Goal: Check status: Check status

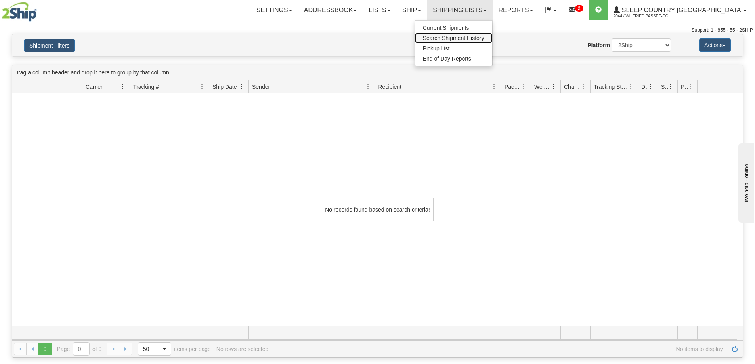
click at [485, 37] on span "Search Shipment History" at bounding box center [453, 38] width 61 height 6
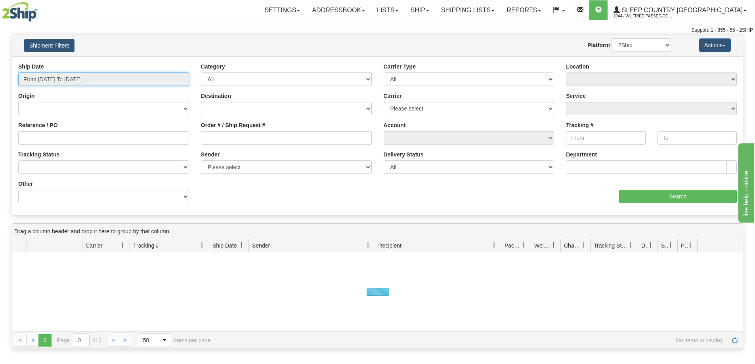
click at [80, 74] on input "From 10/14/2025 To 10/15/2025" at bounding box center [103, 79] width 171 height 13
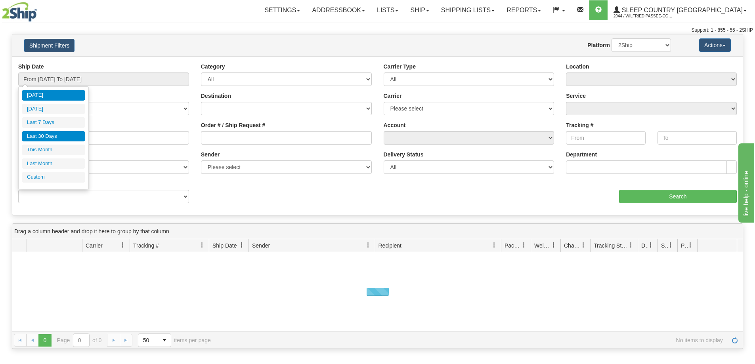
click at [56, 140] on li "Last 30 Days" at bounding box center [53, 136] width 63 height 11
type input "From [DATE] To [DATE]"
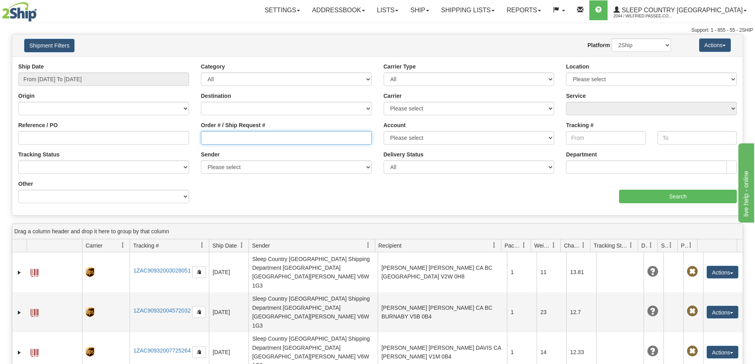
click at [273, 140] on input "Order # / Ship Request #" at bounding box center [286, 137] width 171 height 13
paste input "9002I099703"
type input "9002I099703"
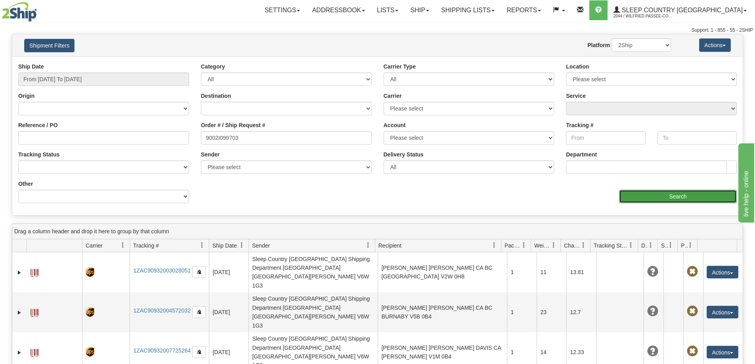
click at [648, 196] on input "Search" at bounding box center [678, 196] width 118 height 13
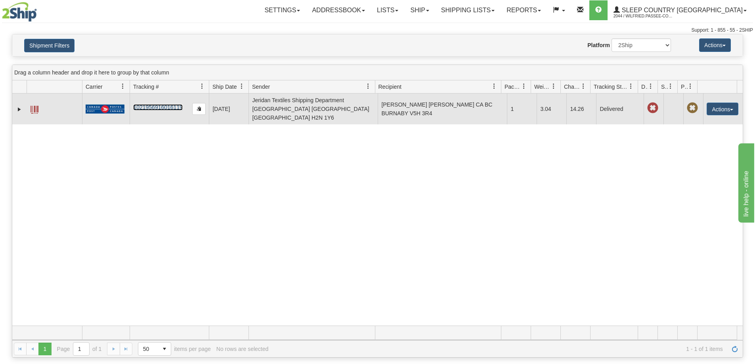
click at [167, 104] on link "1021956916016119" at bounding box center [158, 107] width 50 height 6
click at [719, 103] on button "Actions" at bounding box center [723, 109] width 32 height 13
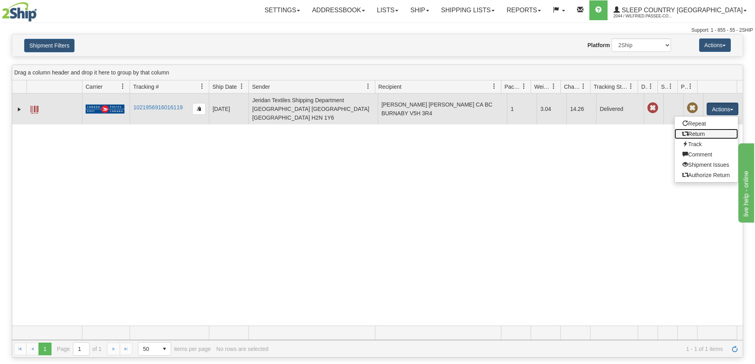
click at [700, 131] on link "Return" at bounding box center [706, 134] width 63 height 10
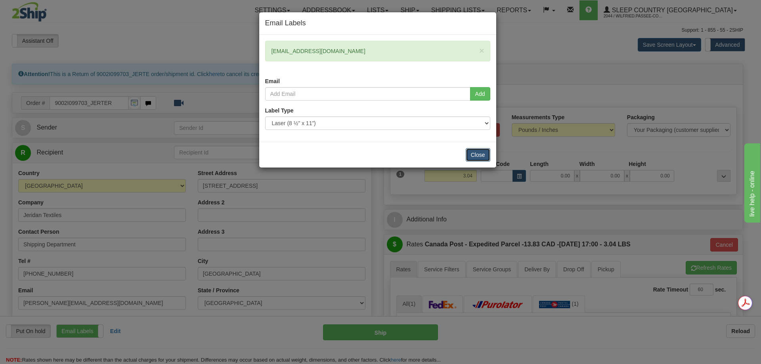
click at [481, 153] on button "Close" at bounding box center [478, 154] width 25 height 13
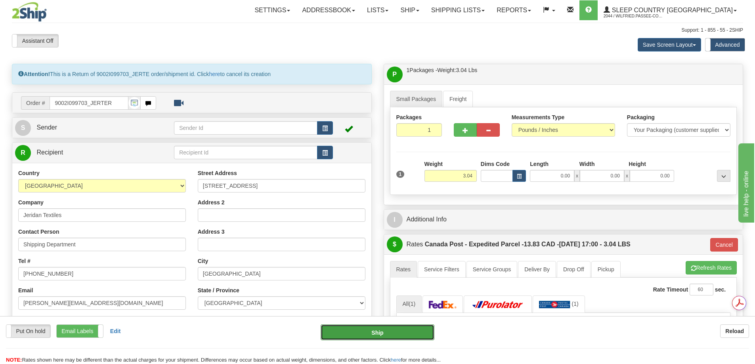
click at [398, 332] on button "Ship" at bounding box center [378, 333] width 114 height 16
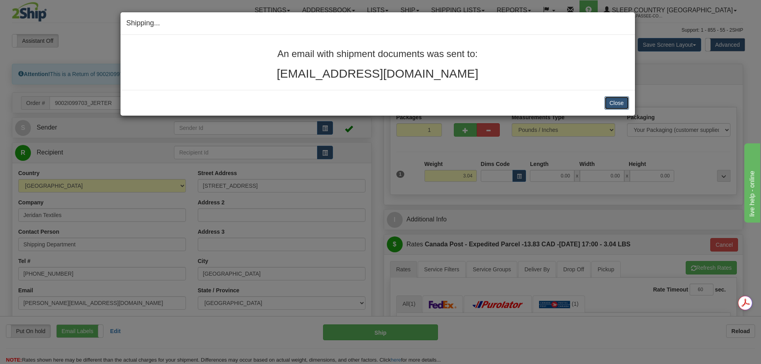
click at [622, 103] on button "Close" at bounding box center [617, 102] width 25 height 13
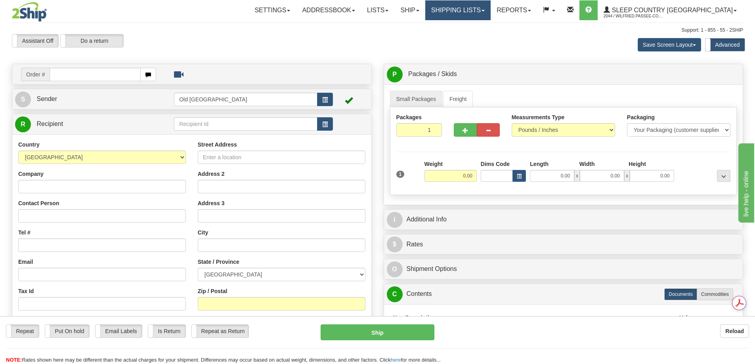
click at [488, 11] on link "Shipping lists" at bounding box center [457, 10] width 65 height 20
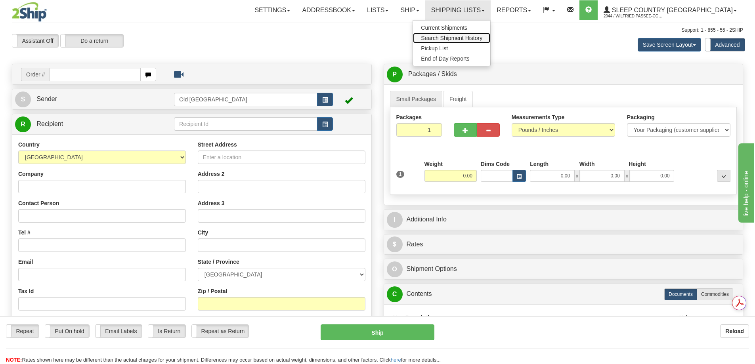
click at [483, 36] on span "Search Shipment History" at bounding box center [451, 38] width 61 height 6
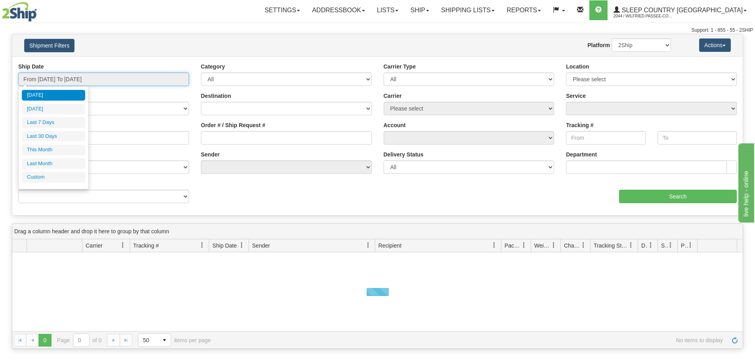
click at [69, 76] on input "From [DATE] To [DATE]" at bounding box center [103, 79] width 171 height 13
click at [58, 137] on li "Last 30 Days" at bounding box center [53, 136] width 63 height 11
type input "From [DATE] To [DATE]"
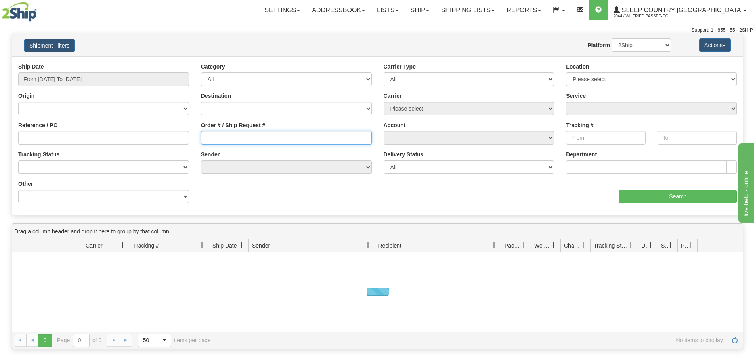
click at [226, 138] on input "Order # / Ship Request #" at bounding box center [286, 137] width 171 height 13
paste input "9000I074343"
type input "9000I074343"
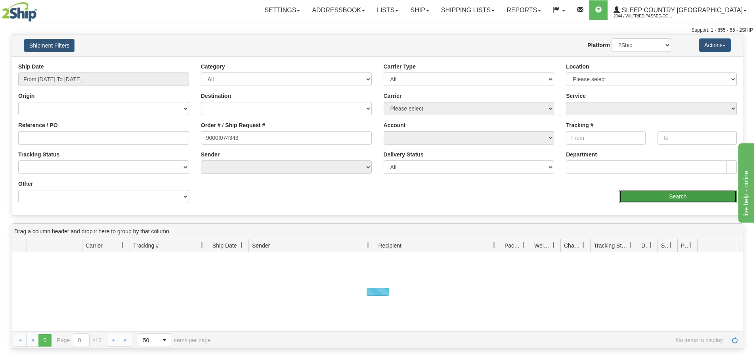
click at [657, 196] on input "Search" at bounding box center [678, 196] width 118 height 13
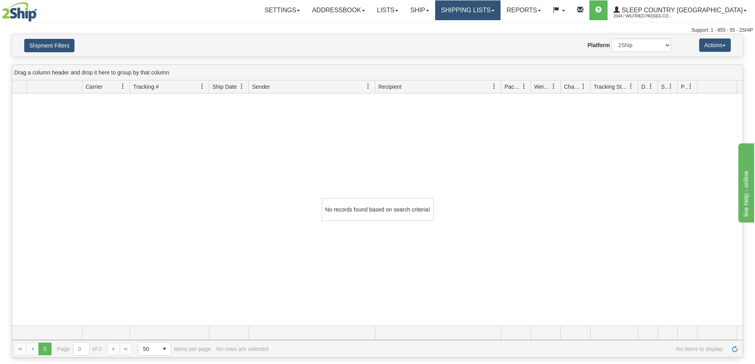
click at [496, 2] on link "Shipping lists" at bounding box center [467, 10] width 65 height 20
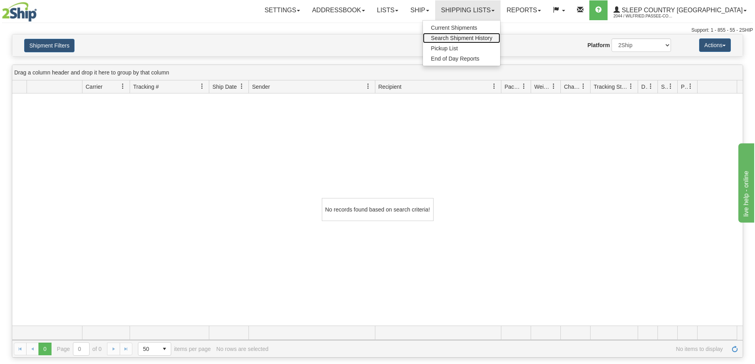
click at [492, 42] on link "Search Shipment History" at bounding box center [461, 38] width 77 height 10
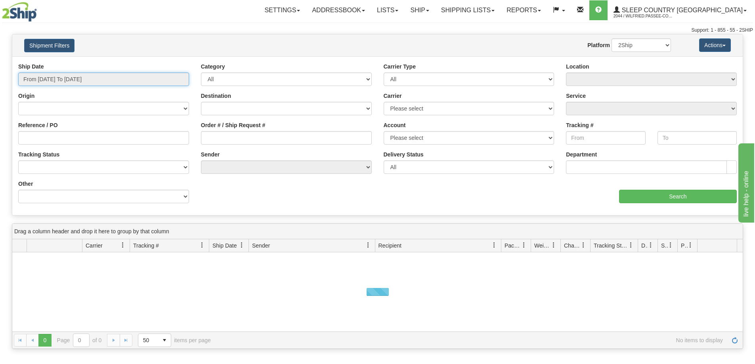
drag, startPoint x: 59, startPoint y: 80, endPoint x: 52, endPoint y: 100, distance: 20.8
click at [58, 80] on input "From [DATE] To [DATE]" at bounding box center [103, 79] width 171 height 13
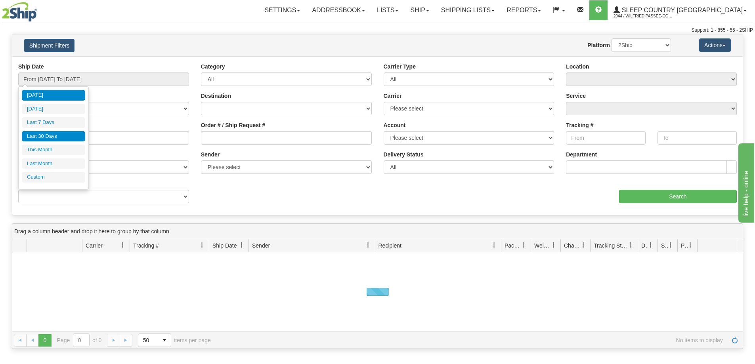
click at [45, 136] on li "Last 30 Days" at bounding box center [53, 136] width 63 height 11
type input "From [DATE] To [DATE]"
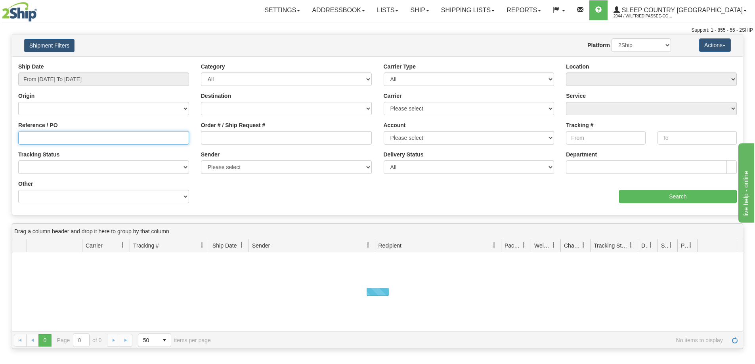
click at [38, 140] on input "Reference / PO" at bounding box center [103, 137] width 171 height 13
paste input "9000I074343"
type input "9000I074343"
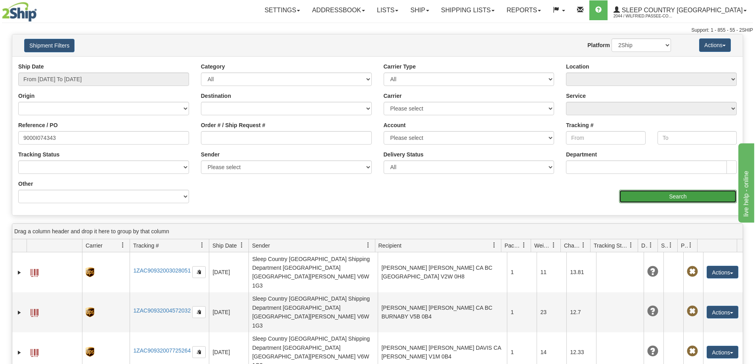
click at [669, 198] on input "Search" at bounding box center [678, 196] width 118 height 13
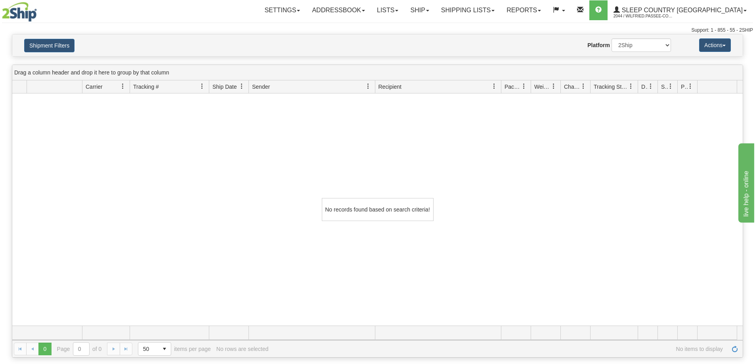
click at [205, 28] on div "Support: 1 - 855 - 55 - 2SHIP" at bounding box center [377, 30] width 751 height 7
click at [501, 13] on link "Shipping lists" at bounding box center [467, 10] width 65 height 20
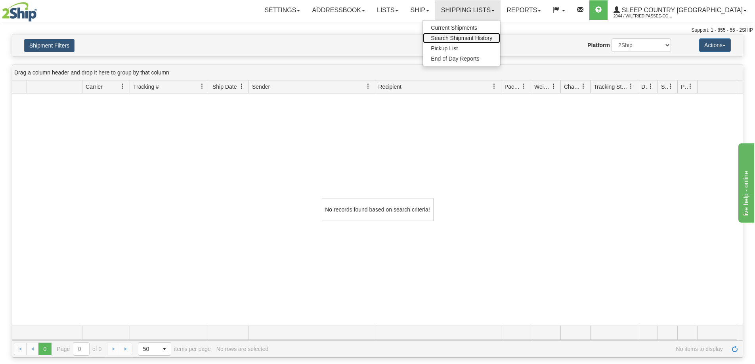
click at [492, 40] on span "Search Shipment History" at bounding box center [461, 38] width 61 height 6
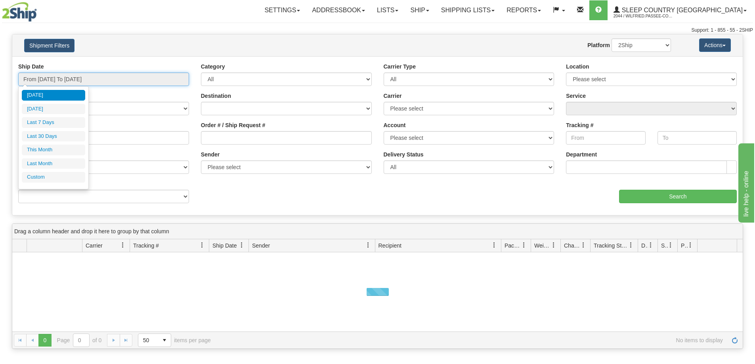
click at [58, 79] on input "From [DATE] To [DATE]" at bounding box center [103, 79] width 171 height 13
click at [47, 132] on li "Last 30 Days" at bounding box center [53, 136] width 63 height 11
type input "From [DATE] To [DATE]"
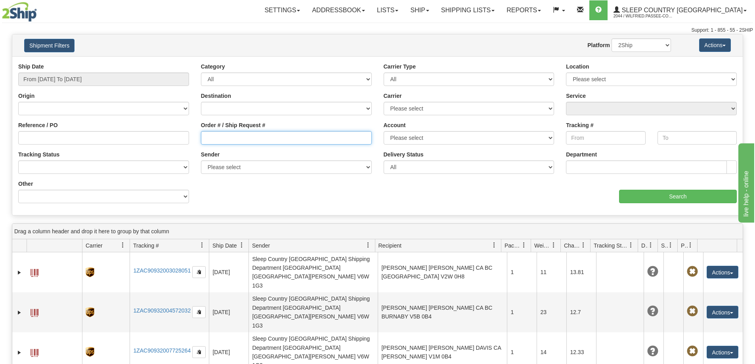
click at [207, 140] on input "Order # / Ship Request #" at bounding box center [286, 137] width 171 height 13
paste input "9000I074343"
type input "9000I074343"
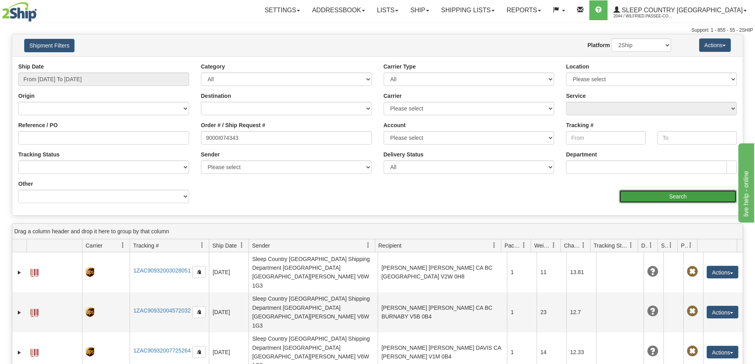
click at [634, 194] on input "Search" at bounding box center [678, 196] width 118 height 13
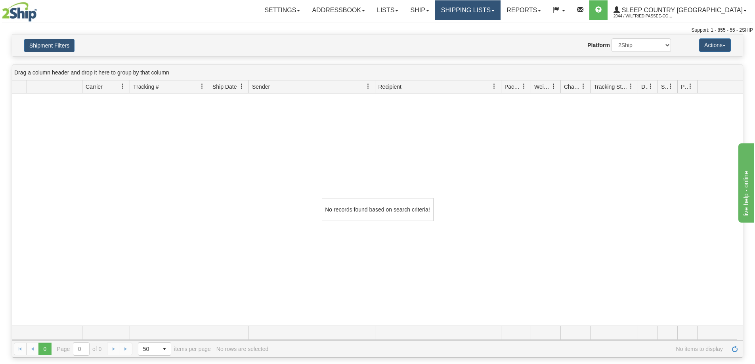
click at [501, 11] on link "Shipping lists" at bounding box center [467, 10] width 65 height 20
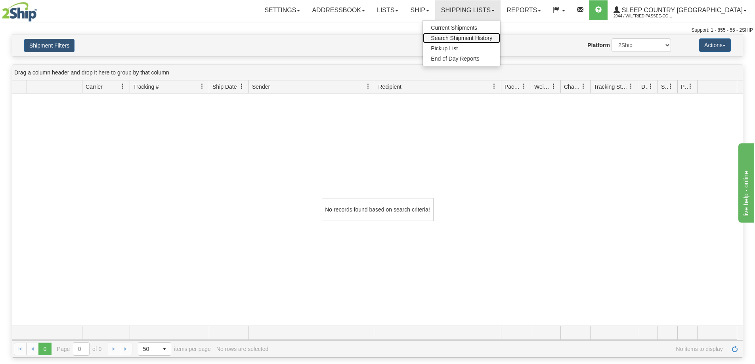
click at [492, 37] on span "Search Shipment History" at bounding box center [461, 38] width 61 height 6
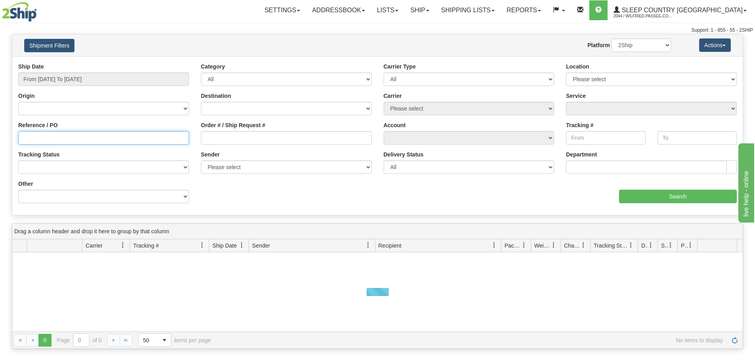
click at [49, 135] on input "Reference / PO" at bounding box center [103, 137] width 171 height 13
paste input "1056905"
type input "1056905"
click at [79, 77] on input "From [DATE] To [DATE]" at bounding box center [103, 79] width 171 height 13
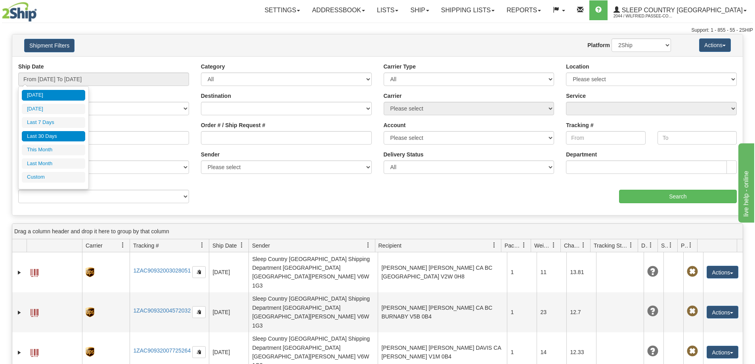
click at [64, 135] on li "Last 30 Days" at bounding box center [53, 136] width 63 height 11
type input "From [DATE] To [DATE]"
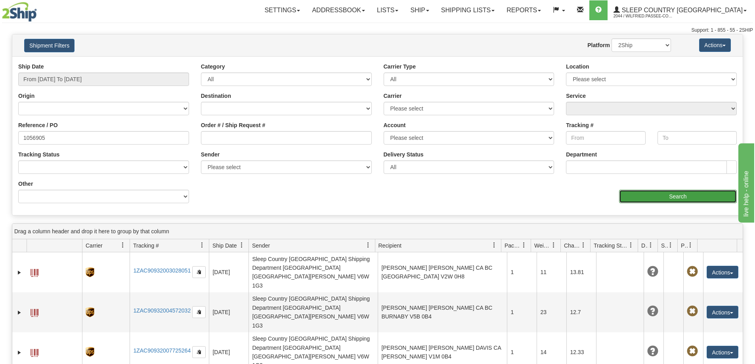
click at [677, 200] on input "Search" at bounding box center [678, 196] width 118 height 13
